Goal: Communication & Community: Answer question/provide support

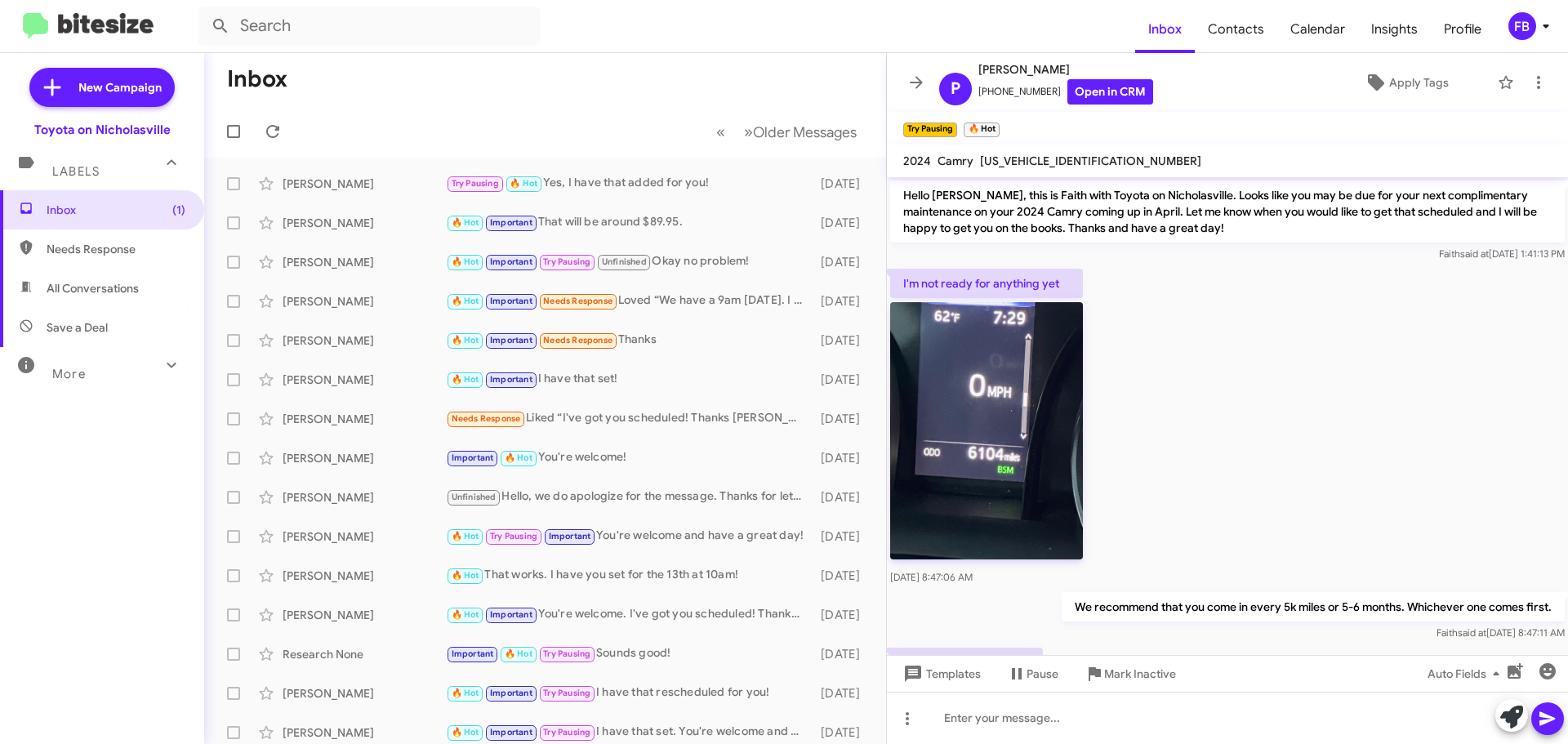
scroll to position [332, 0]
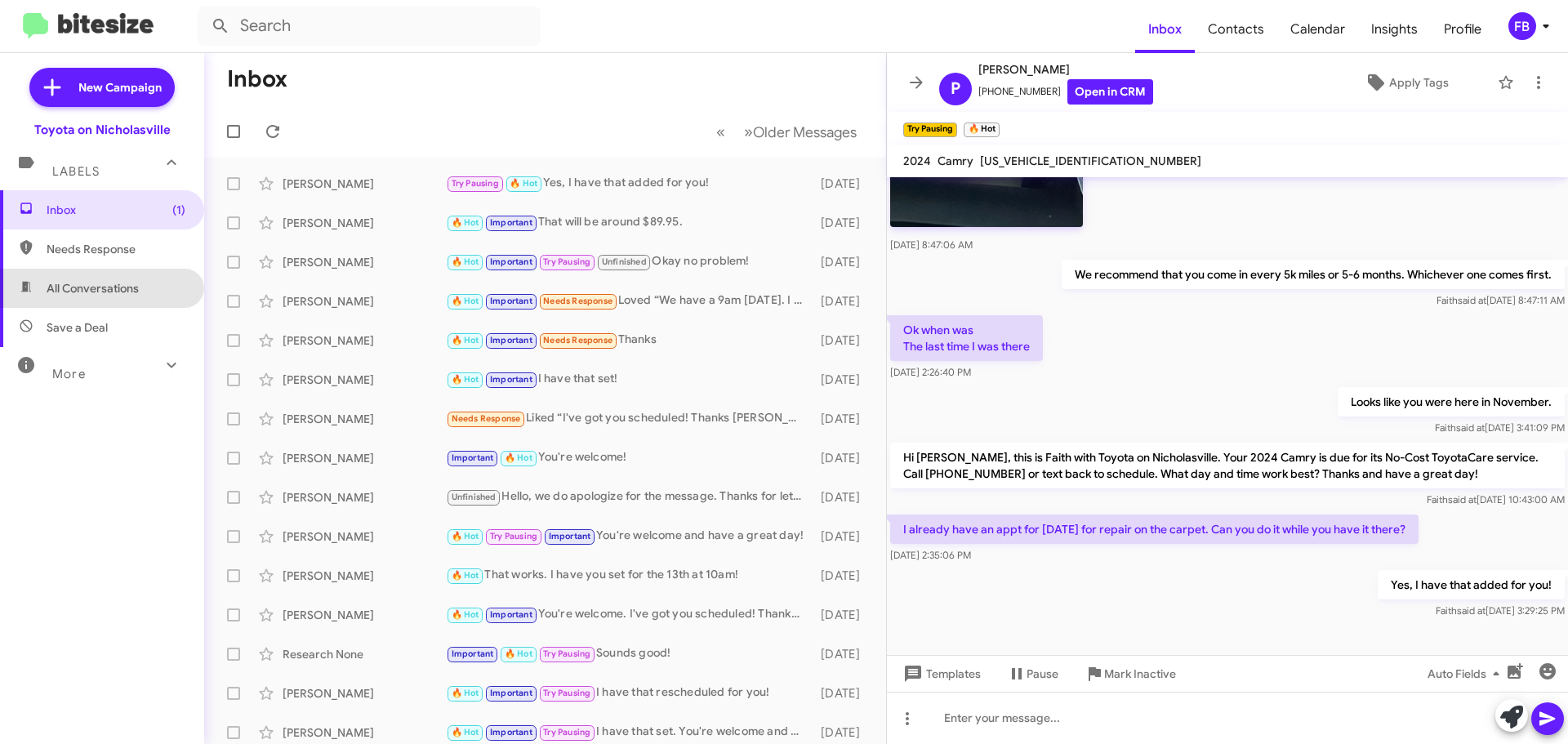
click at [105, 300] on span "All Conversations" at bounding box center [102, 289] width 204 height 40
type input "in:all-conversations"
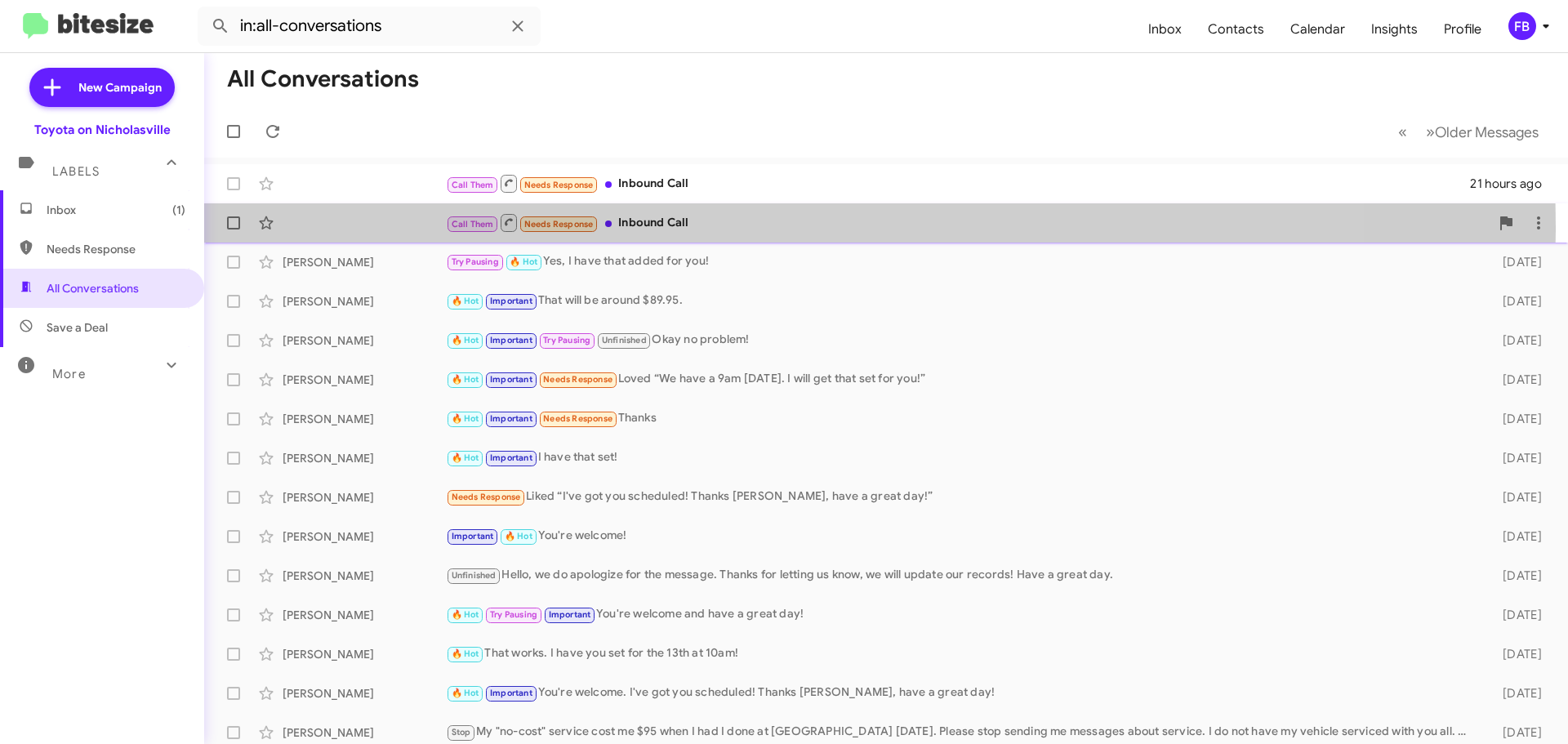
click at [733, 226] on div "Call Them Needs Response Inbound Call" at bounding box center [967, 222] width 1044 height 21
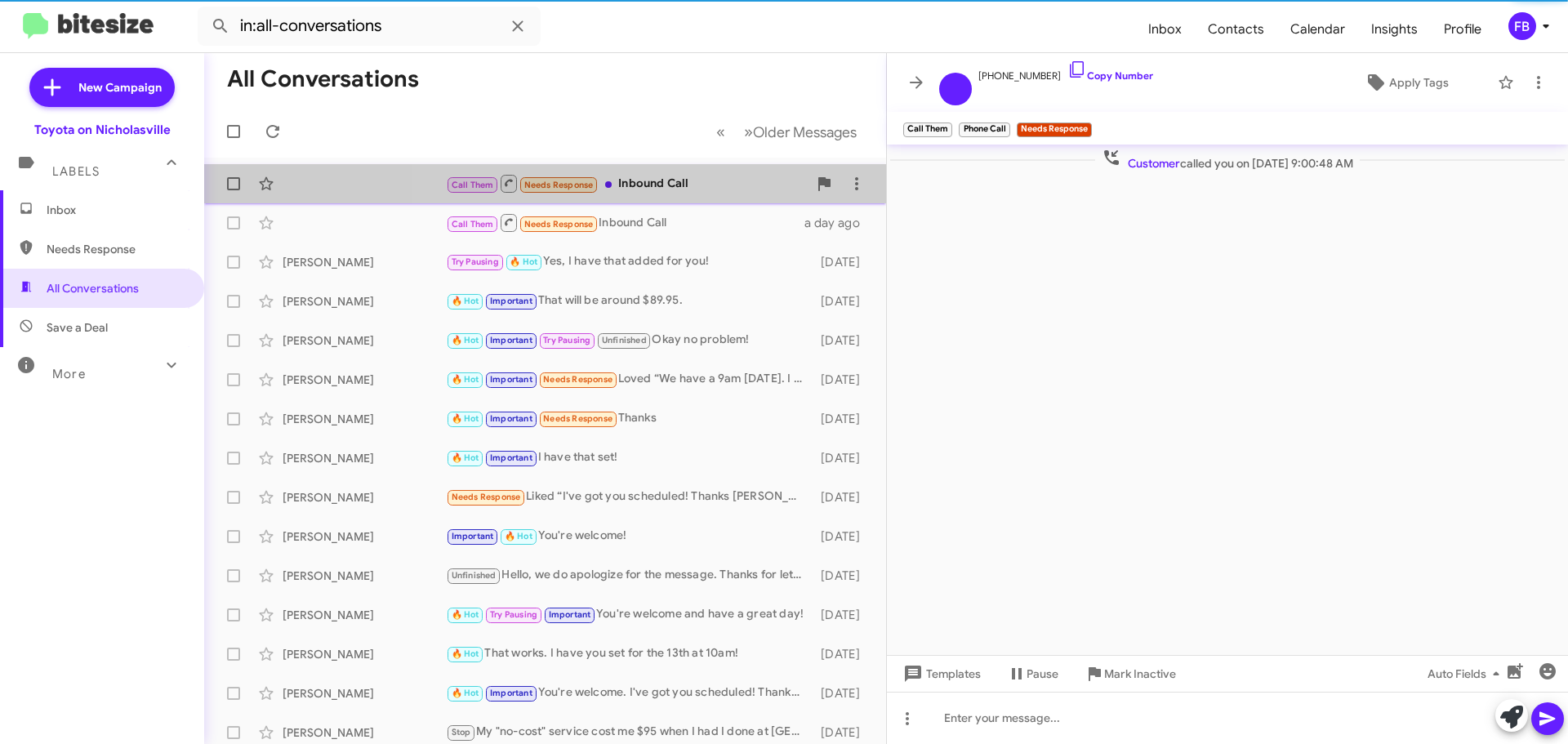
click at [679, 188] on div "Call Them Needs Response Inbound Call" at bounding box center [627, 183] width 362 height 21
